Goal: Find specific page/section: Find specific page/section

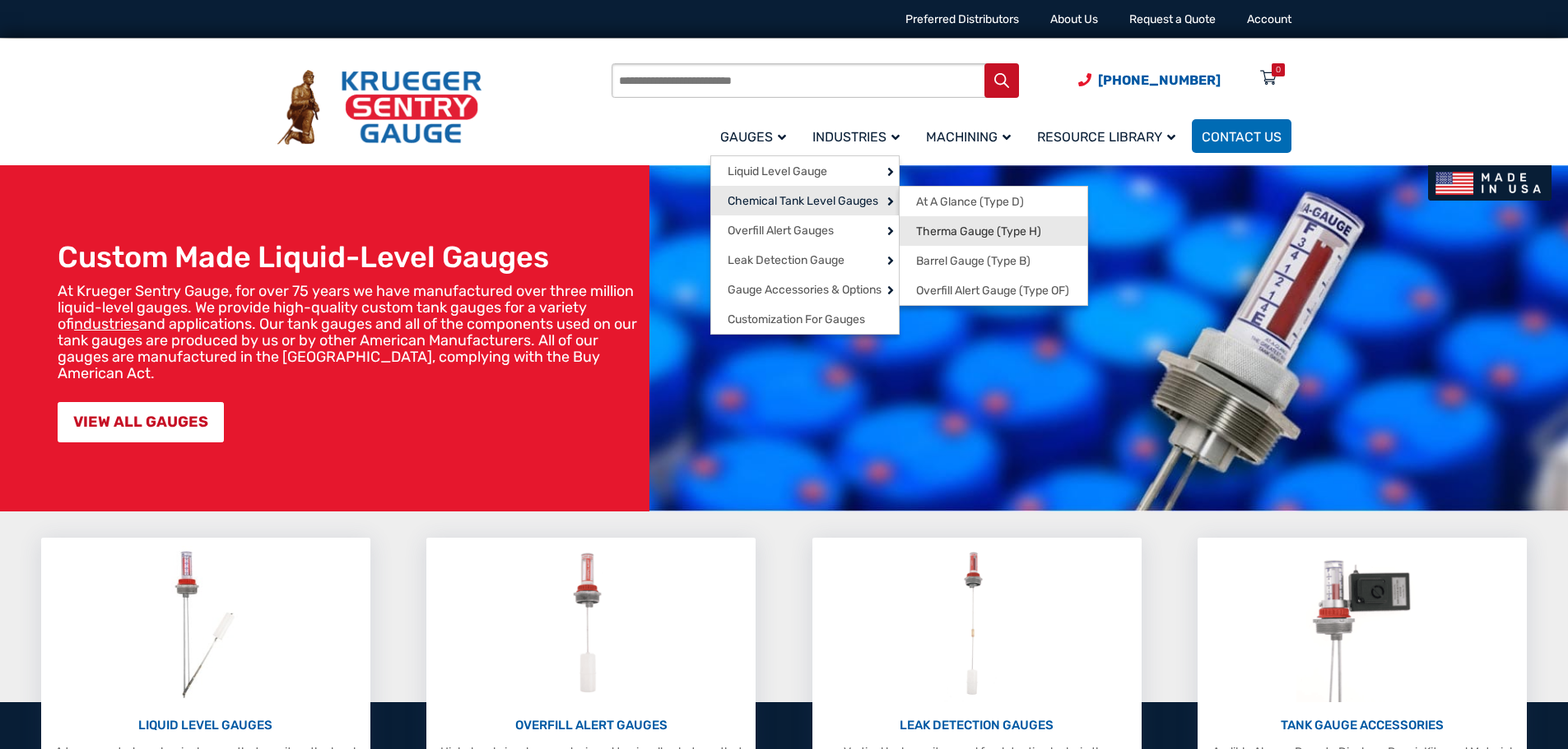
click at [928, 231] on span "Therma Gauge (Type H)" at bounding box center [979, 232] width 125 height 15
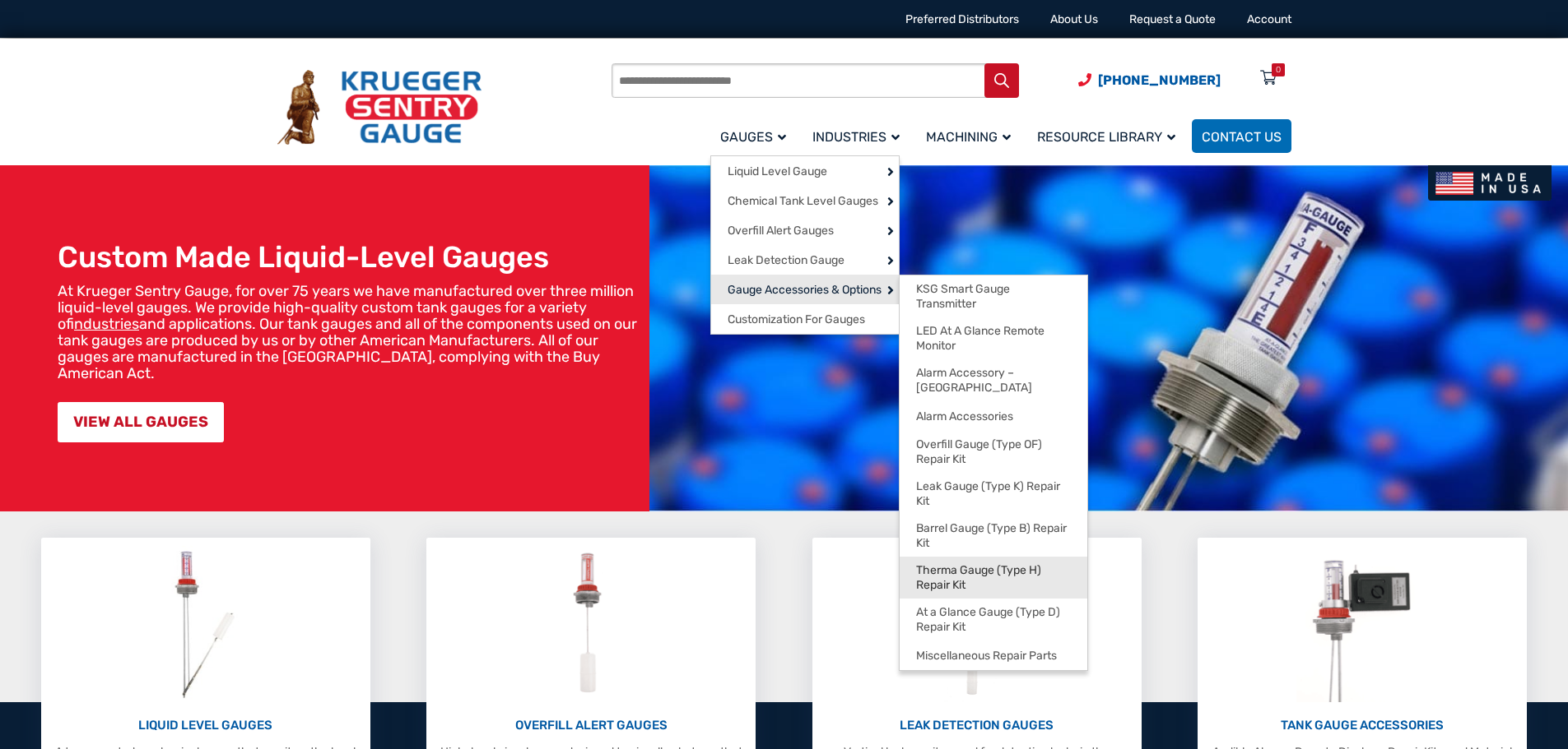
click at [948, 564] on span "Therma Gauge (Type H) Repair Kit" at bounding box center [993, 578] width 154 height 29
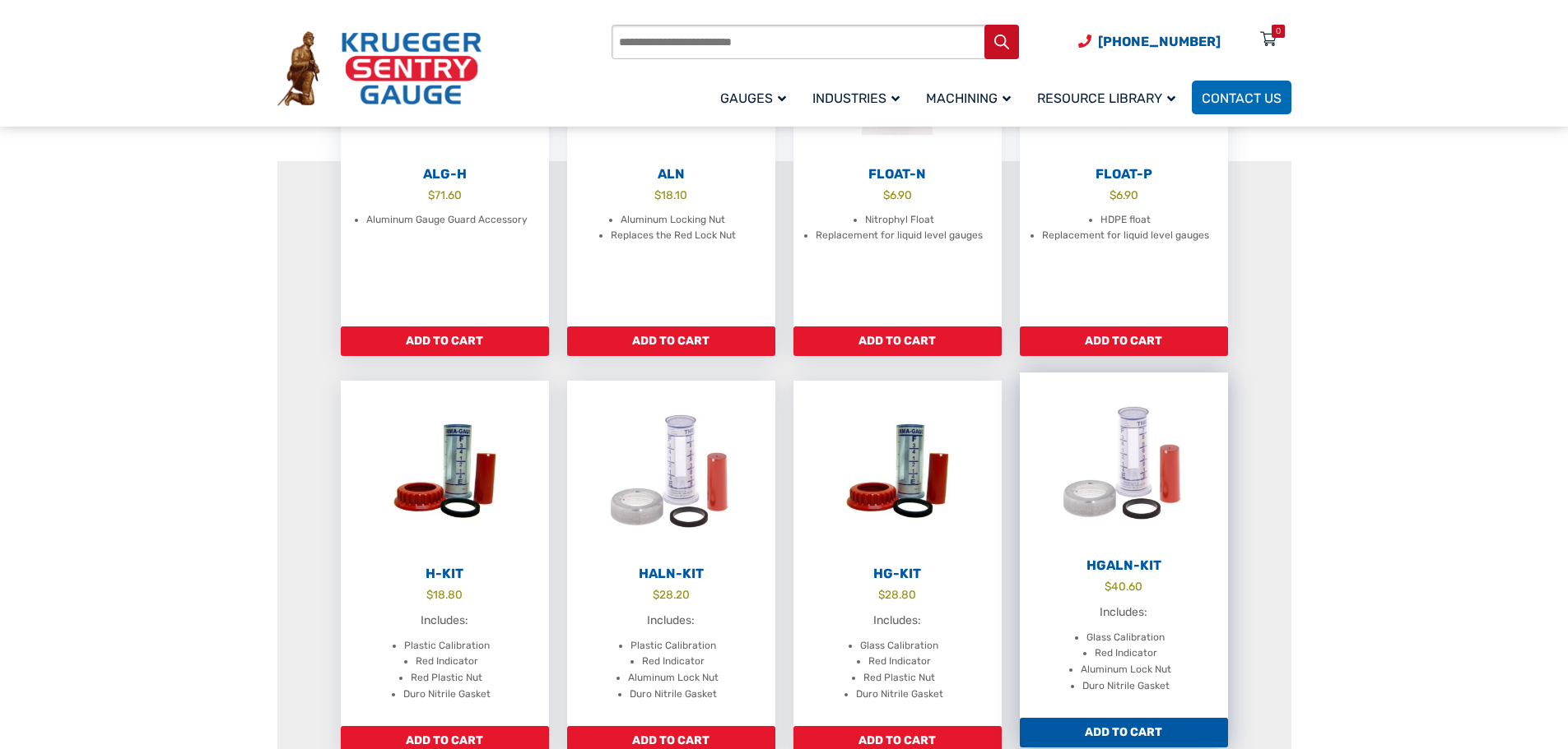
scroll to position [412, 0]
